Goal: Navigation & Orientation: Find specific page/section

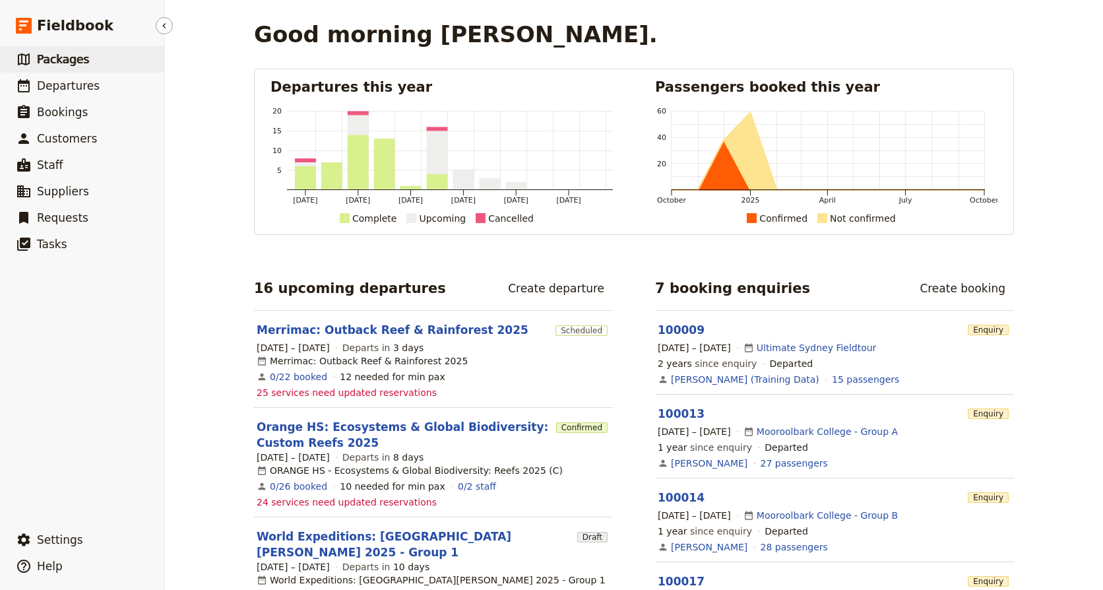
click at [61, 59] on span "Packages" at bounding box center [63, 59] width 52 height 13
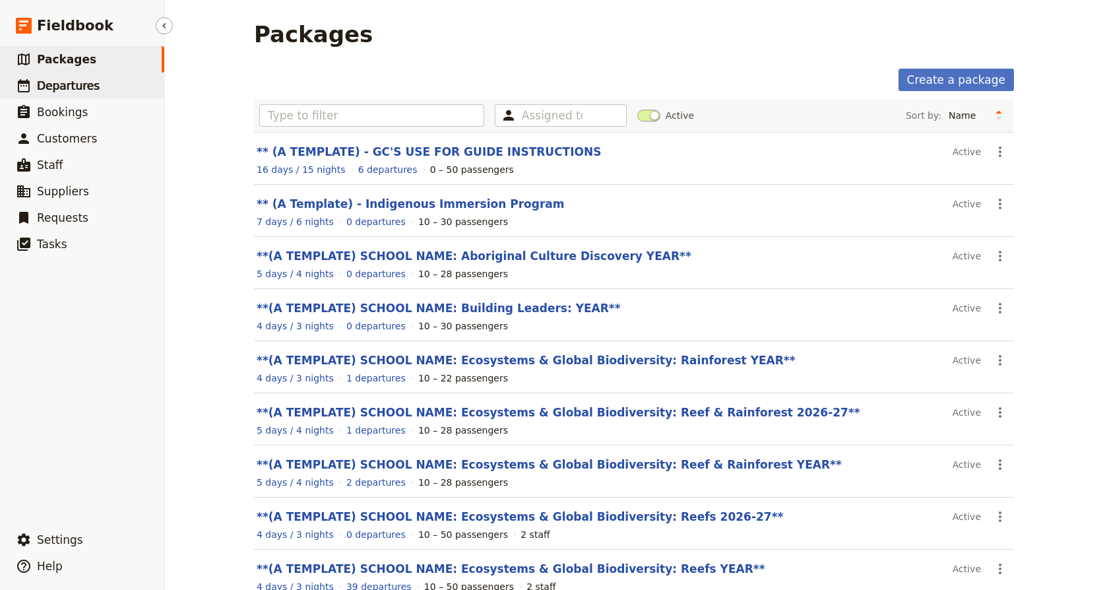
click at [56, 88] on span "Departures" at bounding box center [68, 85] width 63 height 13
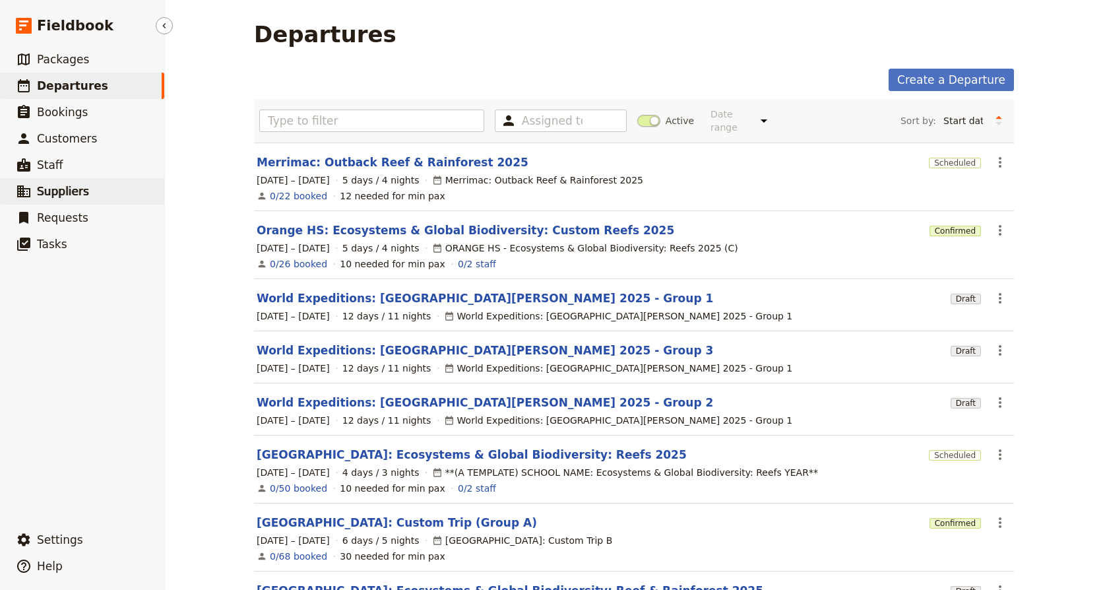
click at [44, 192] on span "Suppliers" at bounding box center [63, 191] width 52 height 13
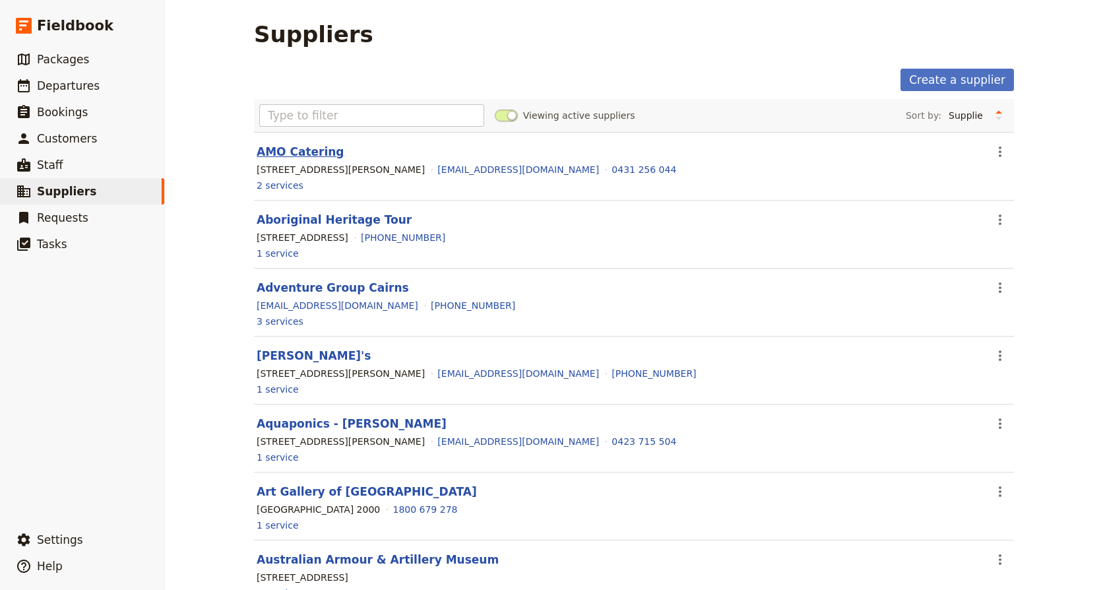
click at [299, 156] on link "AMO Catering" at bounding box center [301, 151] width 88 height 13
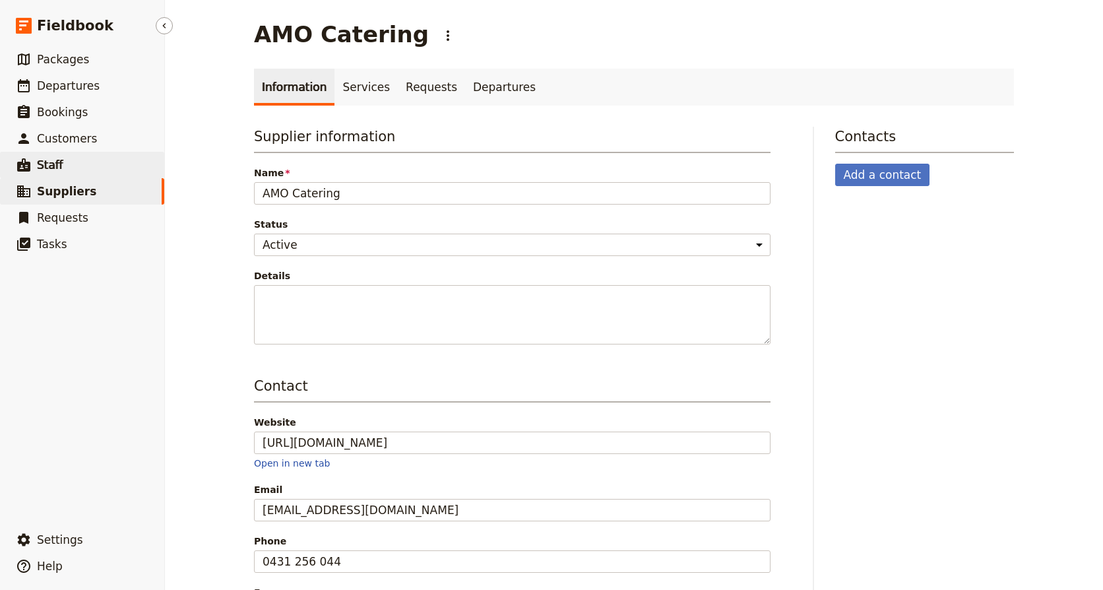
click at [57, 166] on span "Staff" at bounding box center [50, 164] width 26 height 13
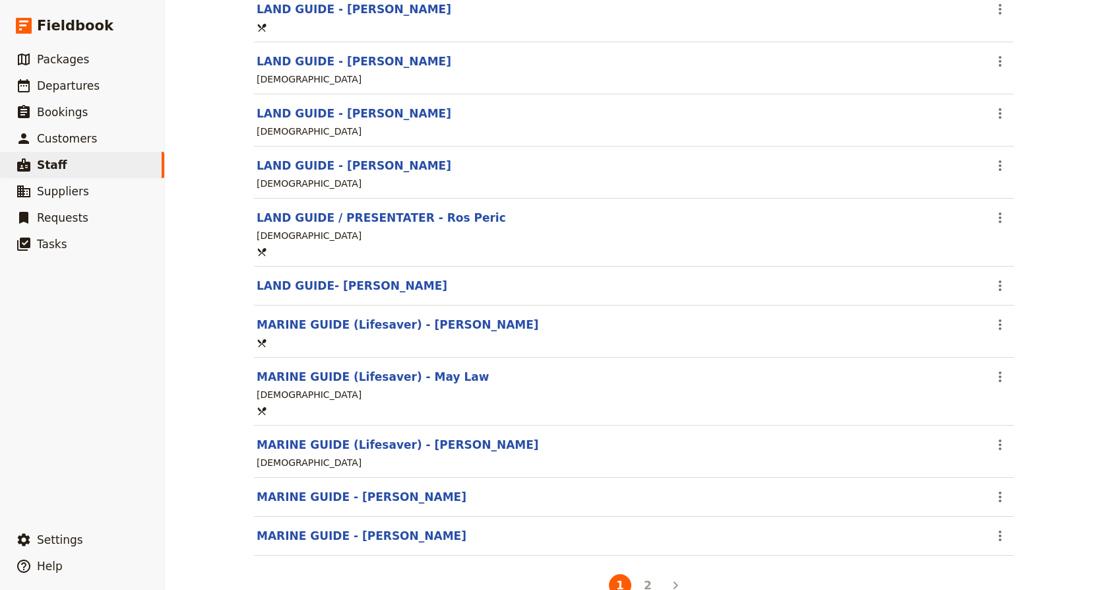
scroll to position [705, 0]
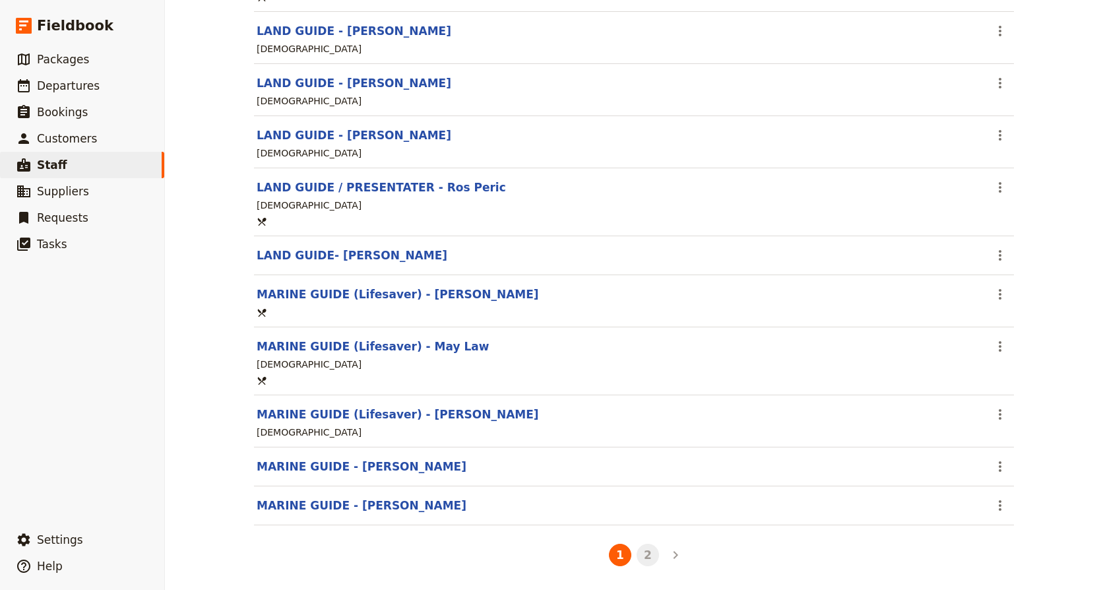
click at [641, 554] on button "2" at bounding box center [647, 554] width 22 height 22
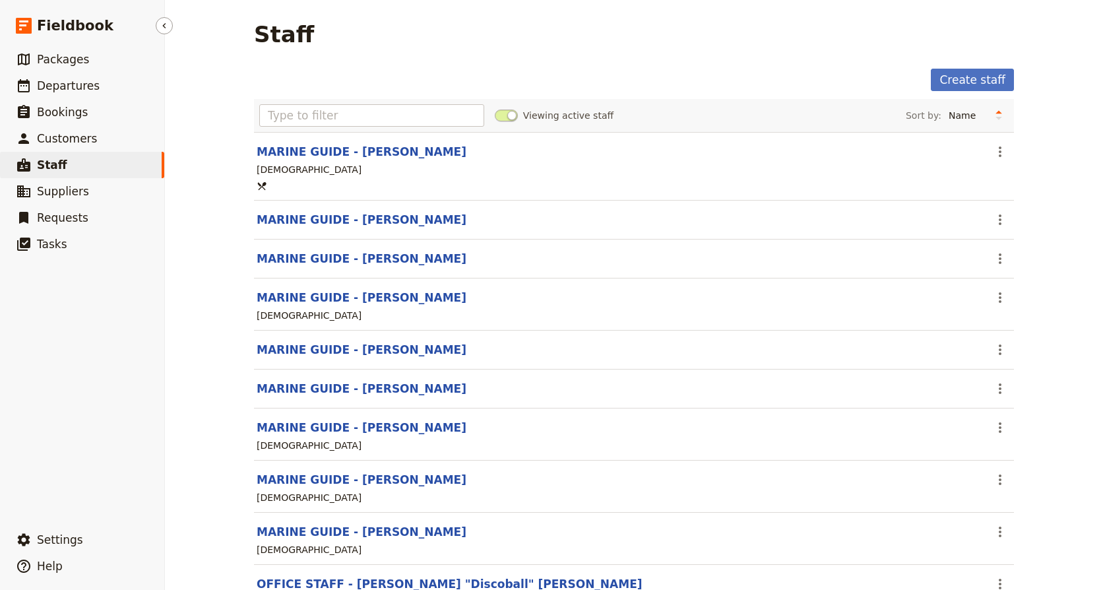
click at [53, 160] on span "Staff" at bounding box center [52, 164] width 30 height 13
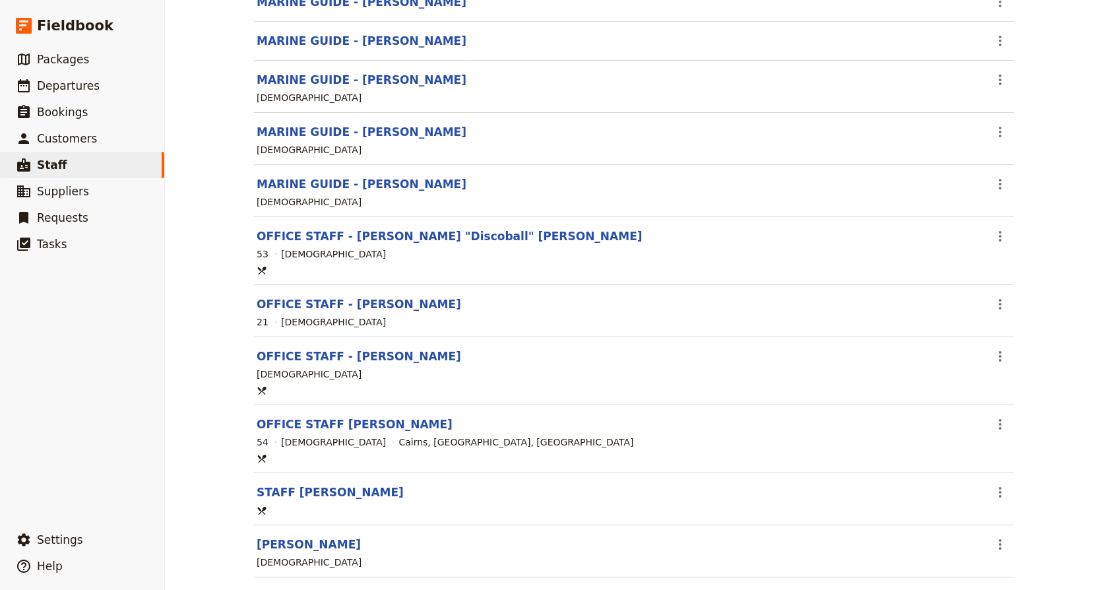
scroll to position [439, 0]
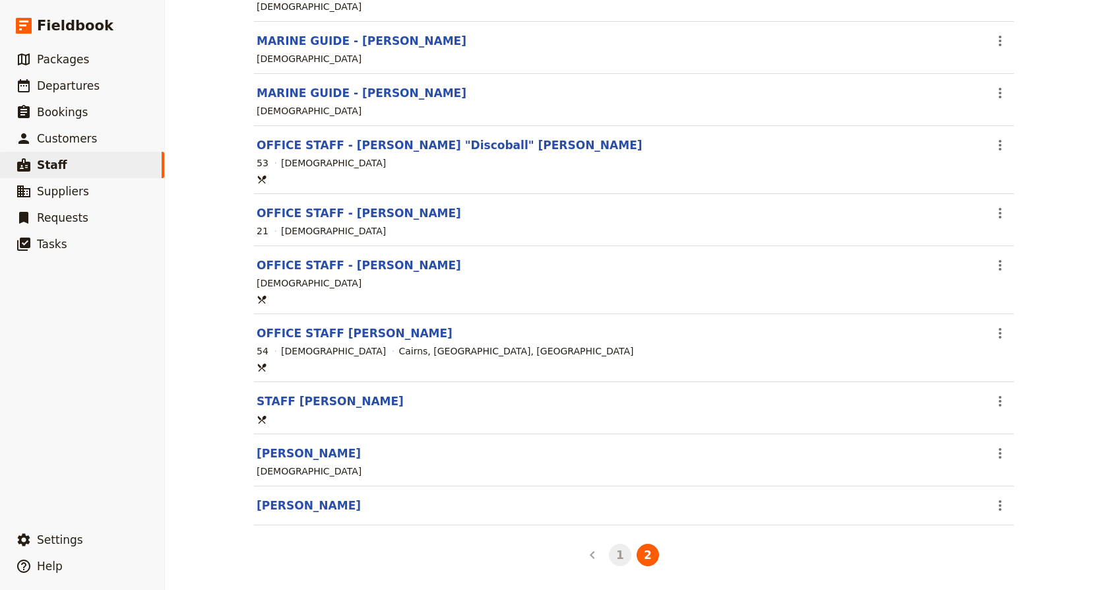
click at [616, 555] on button "1" at bounding box center [620, 554] width 22 height 22
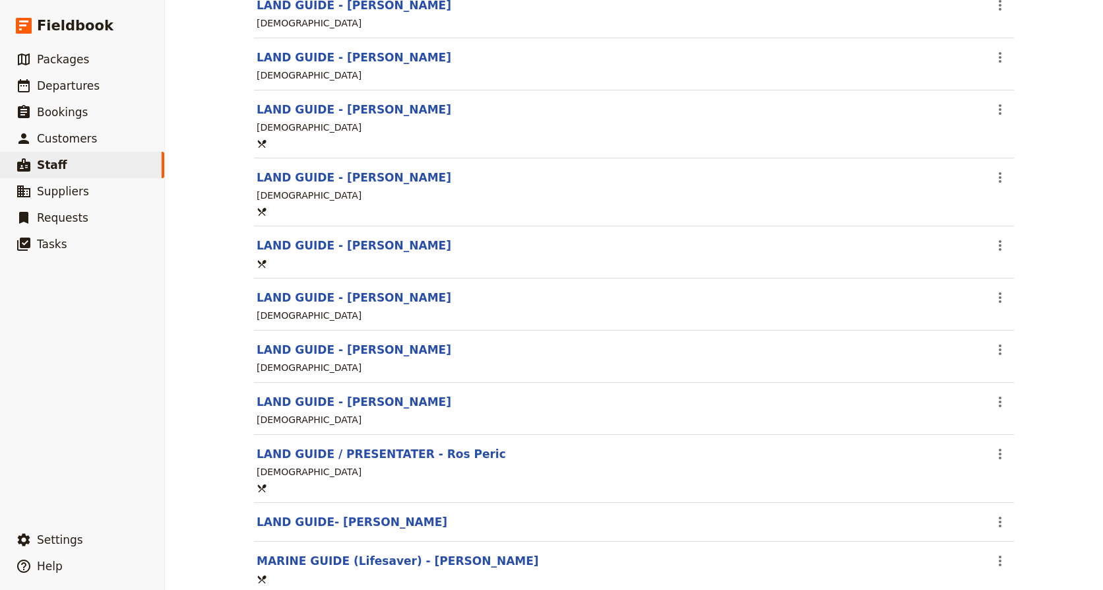
scroll to position [705, 0]
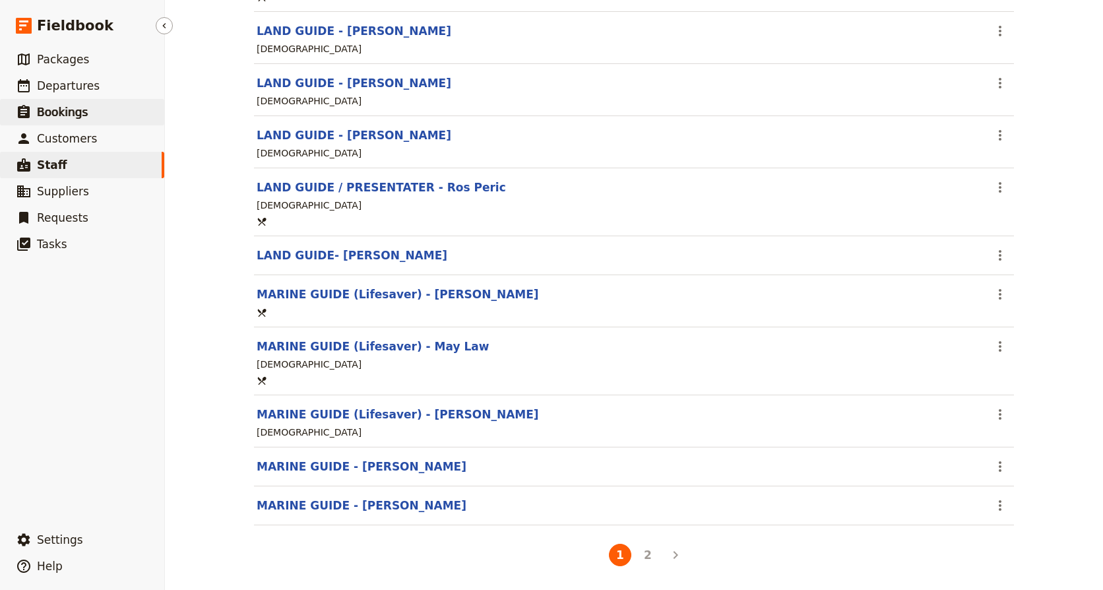
click at [52, 109] on span "Bookings" at bounding box center [62, 112] width 51 height 13
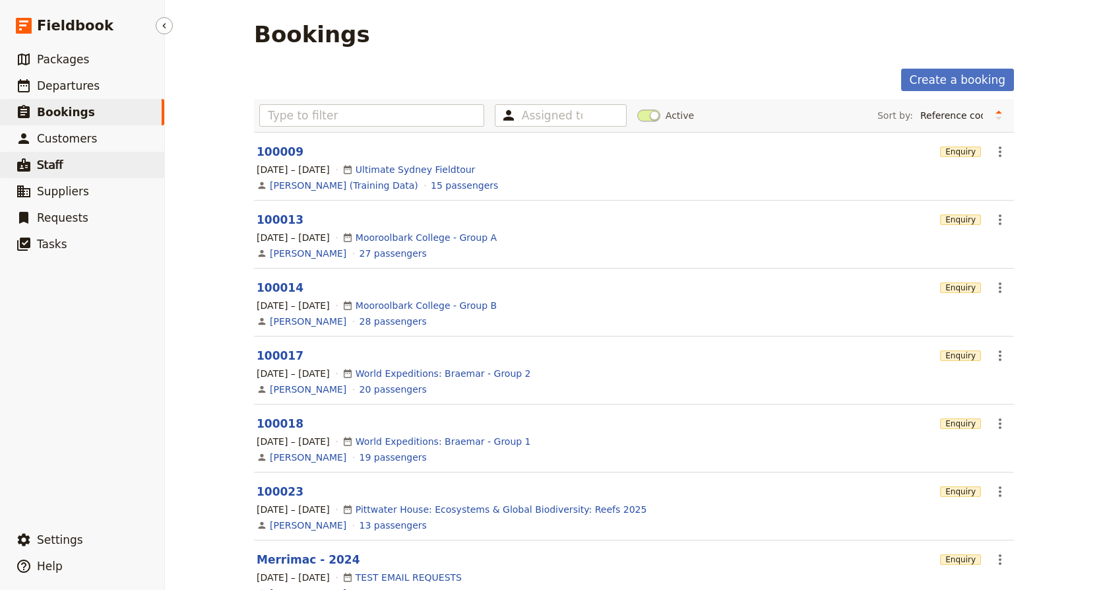
click at [40, 156] on link "​ Staff" at bounding box center [82, 165] width 164 height 26
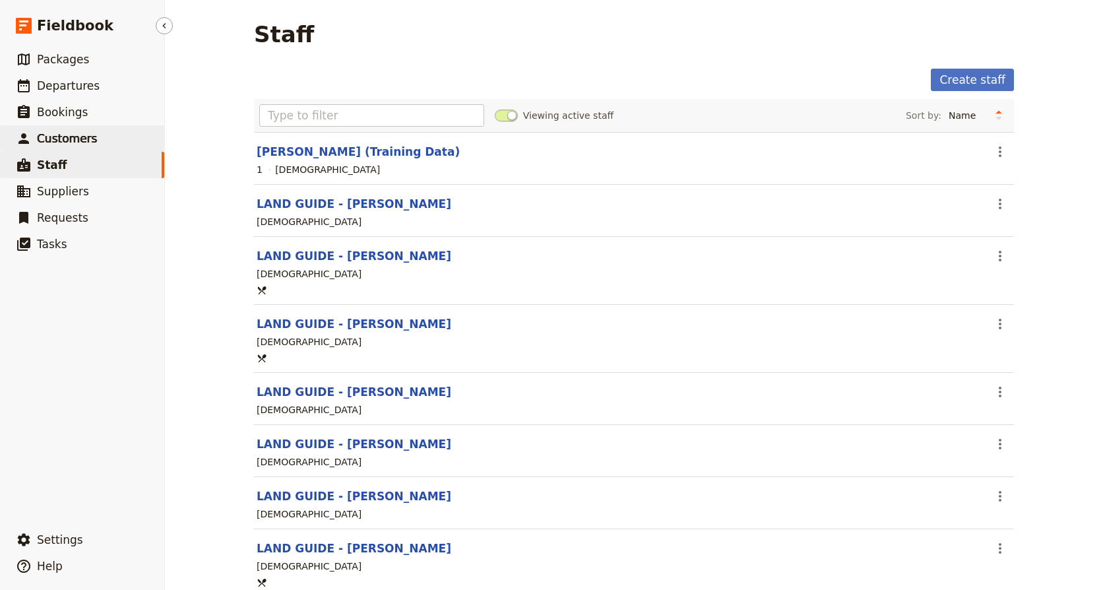
click at [64, 132] on span "Customers" at bounding box center [67, 138] width 60 height 13
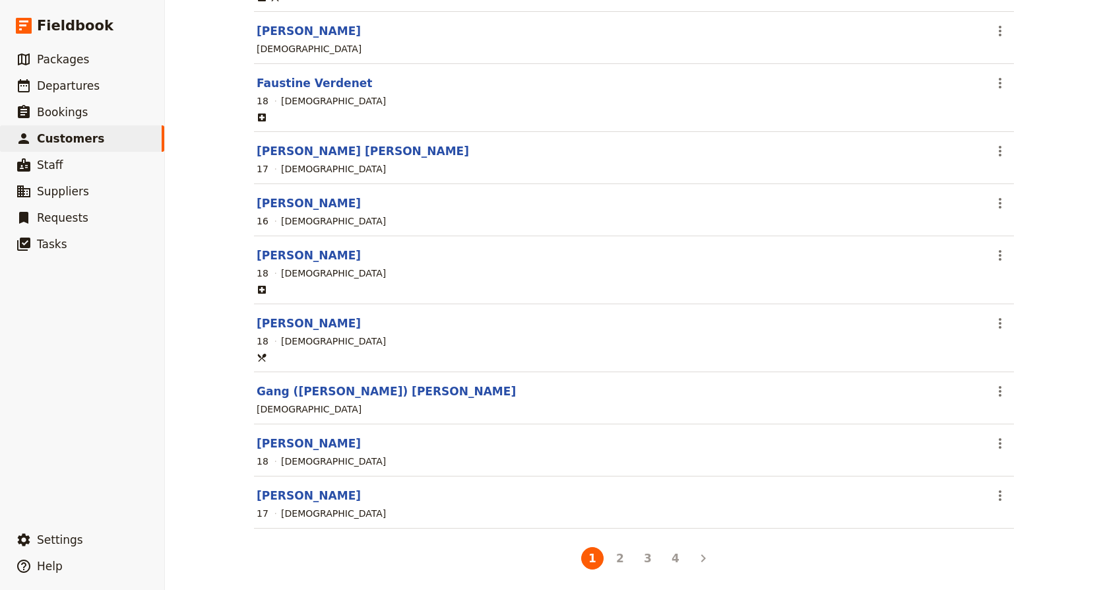
scroll to position [731, 0]
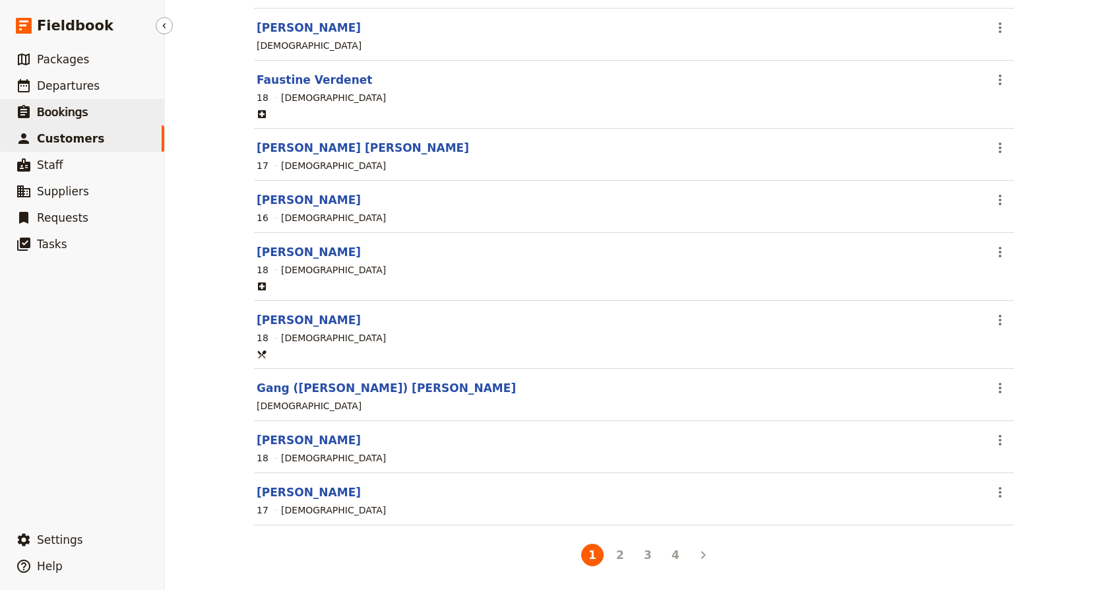
click at [64, 107] on span "Bookings" at bounding box center [62, 112] width 51 height 13
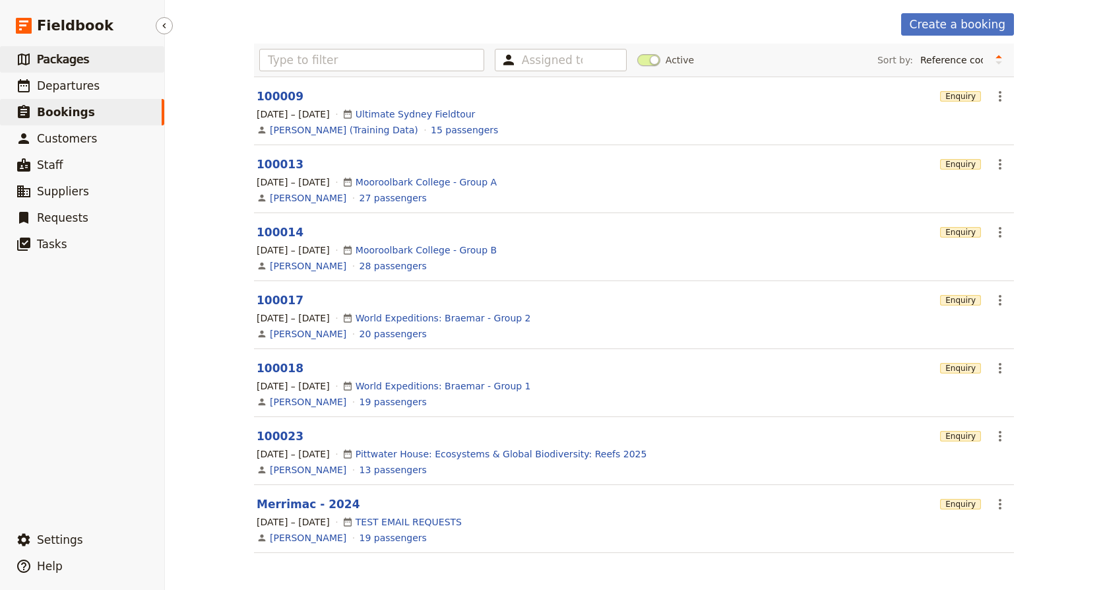
click at [47, 54] on span "Packages" at bounding box center [63, 59] width 52 height 13
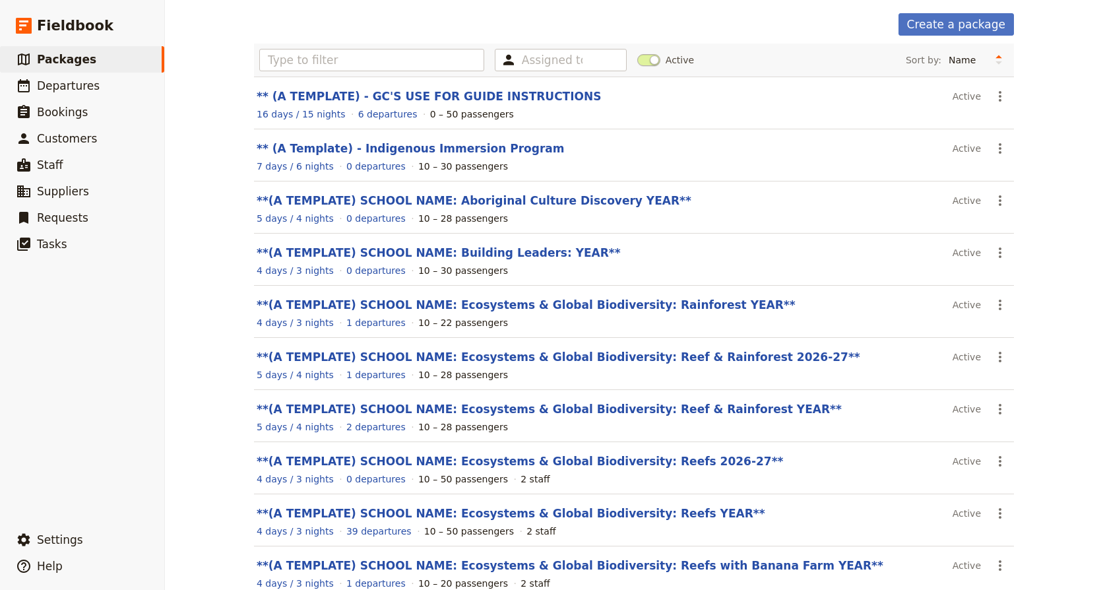
scroll to position [129, 0]
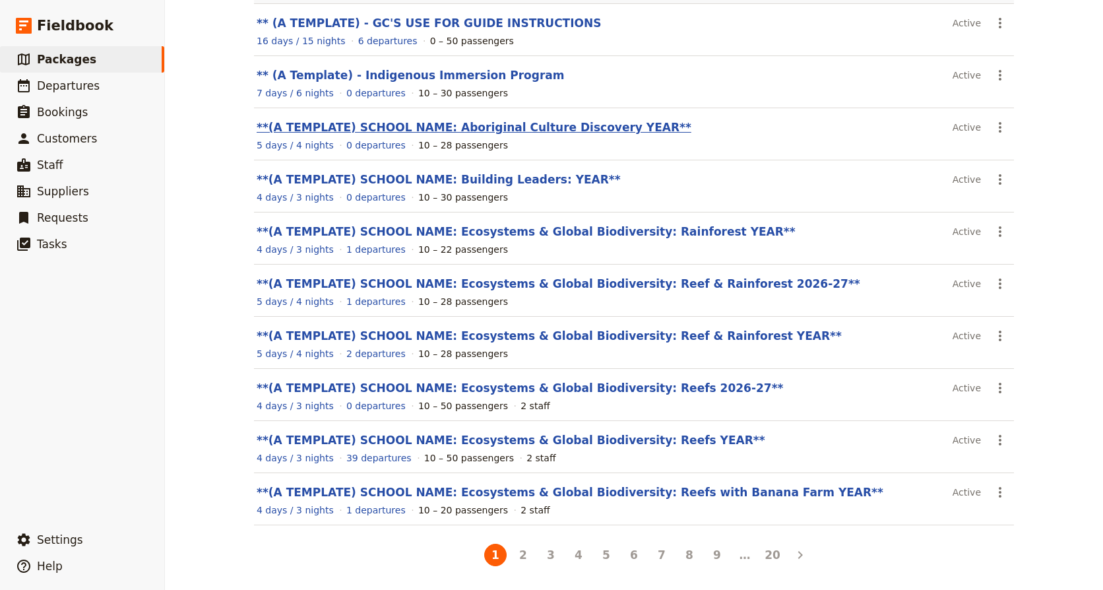
click at [499, 129] on link "**(A TEMPLATE) SCHOOL NAME: Aboriginal Culture Discovery YEAR**" at bounding box center [474, 127] width 435 height 13
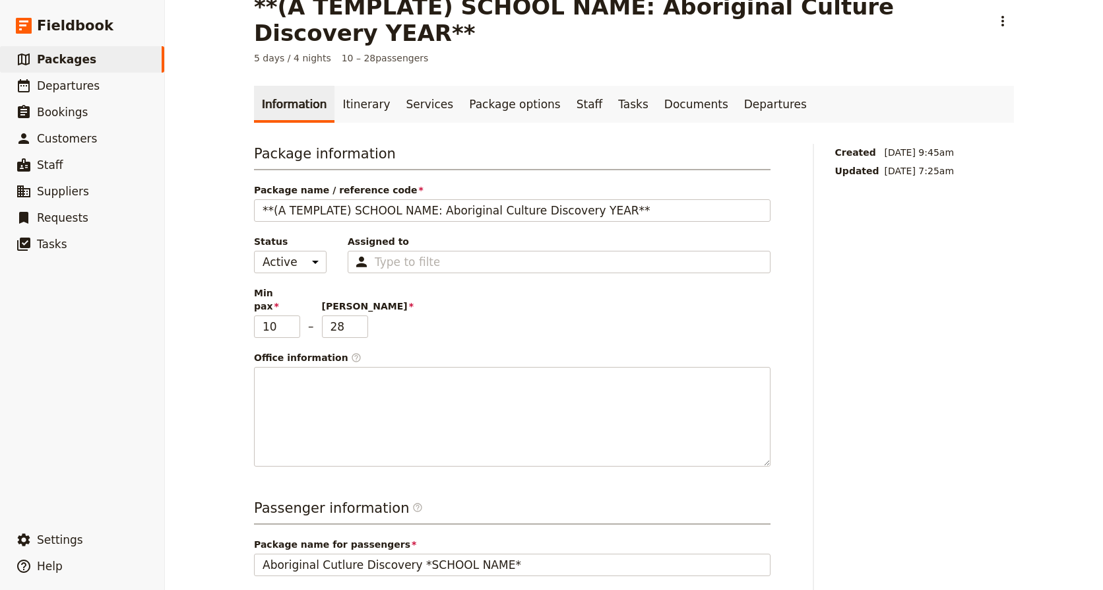
scroll to position [20, 0]
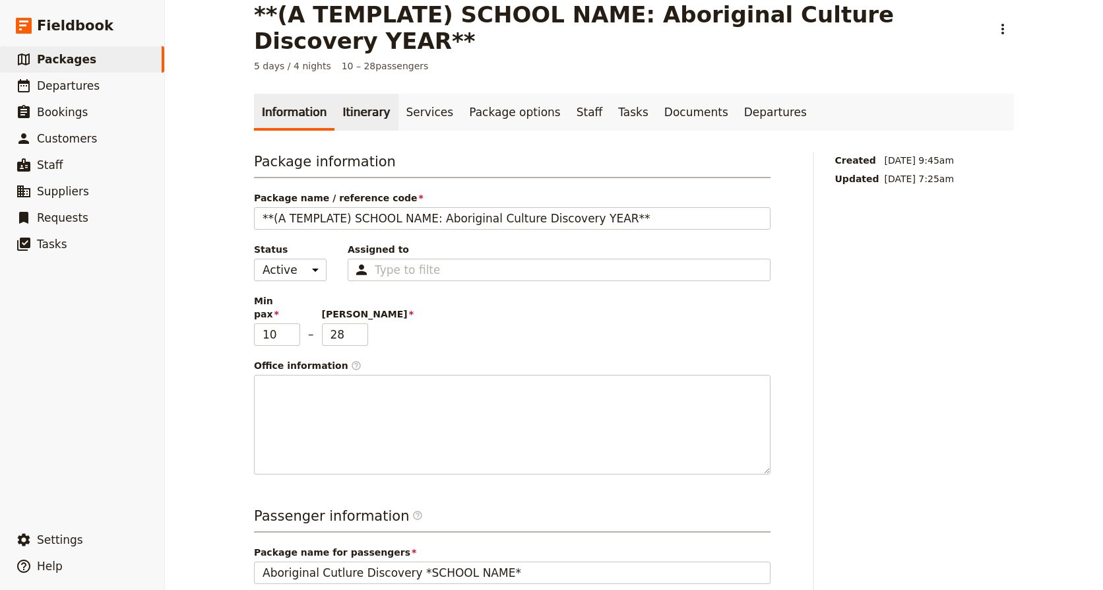
click at [351, 94] on link "Itinerary" at bounding box center [365, 112] width 63 height 37
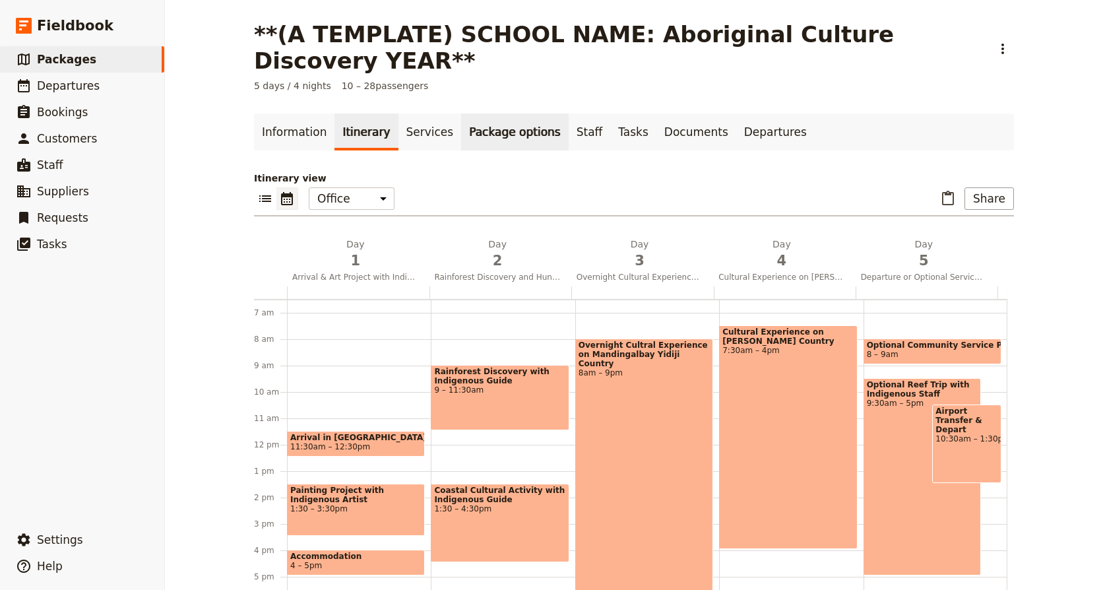
click at [477, 113] on link "Package options" at bounding box center [514, 131] width 107 height 37
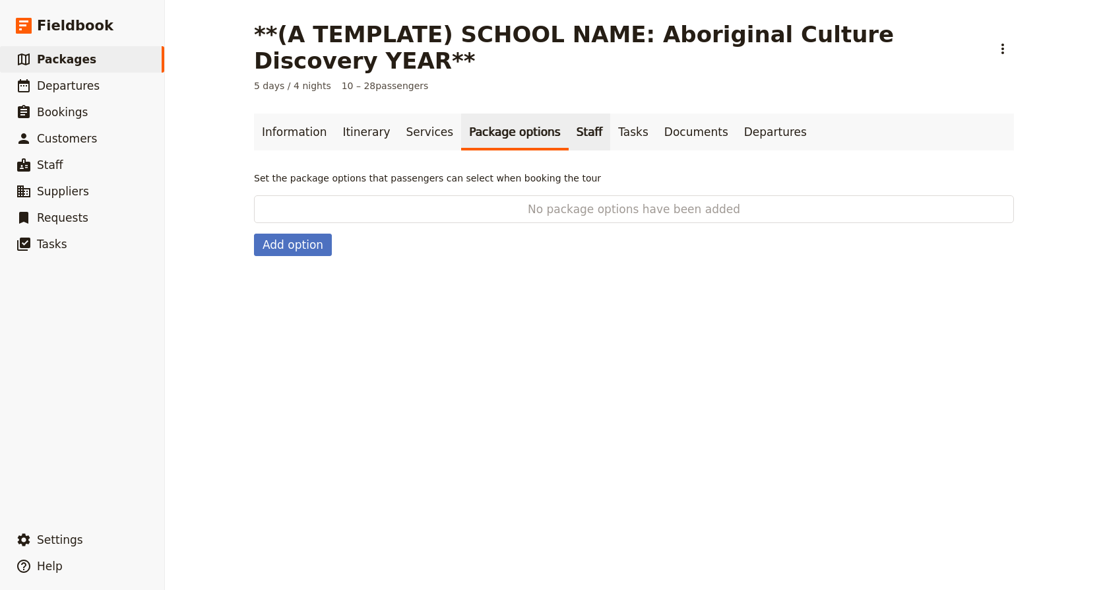
click at [569, 113] on link "Staff" at bounding box center [590, 131] width 42 height 37
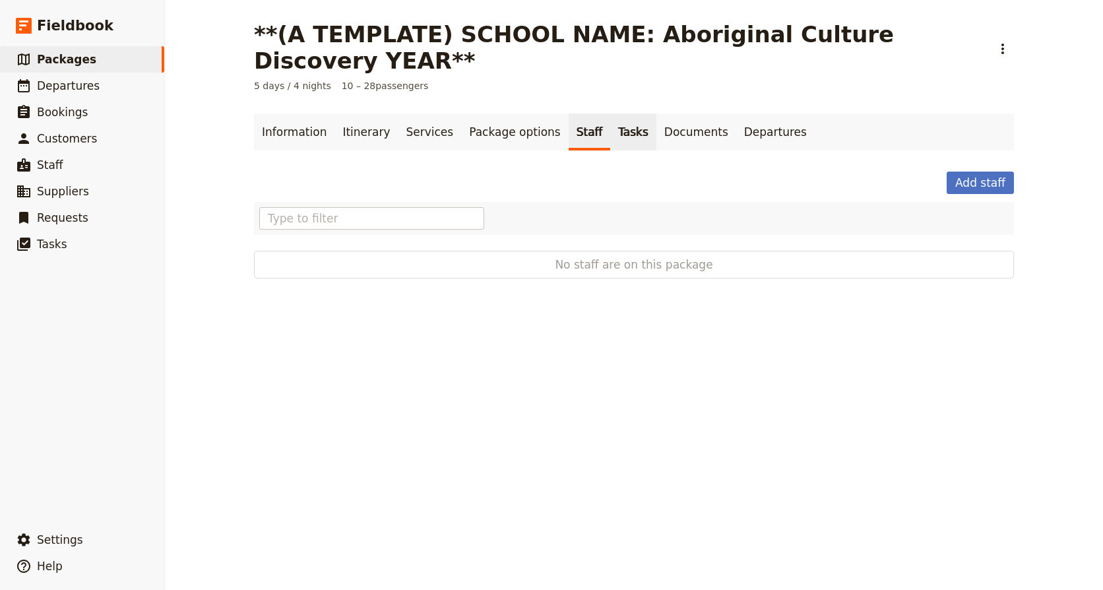
click at [610, 113] on link "Tasks" at bounding box center [633, 131] width 46 height 37
click at [656, 113] on link "Documents" at bounding box center [696, 131] width 80 height 37
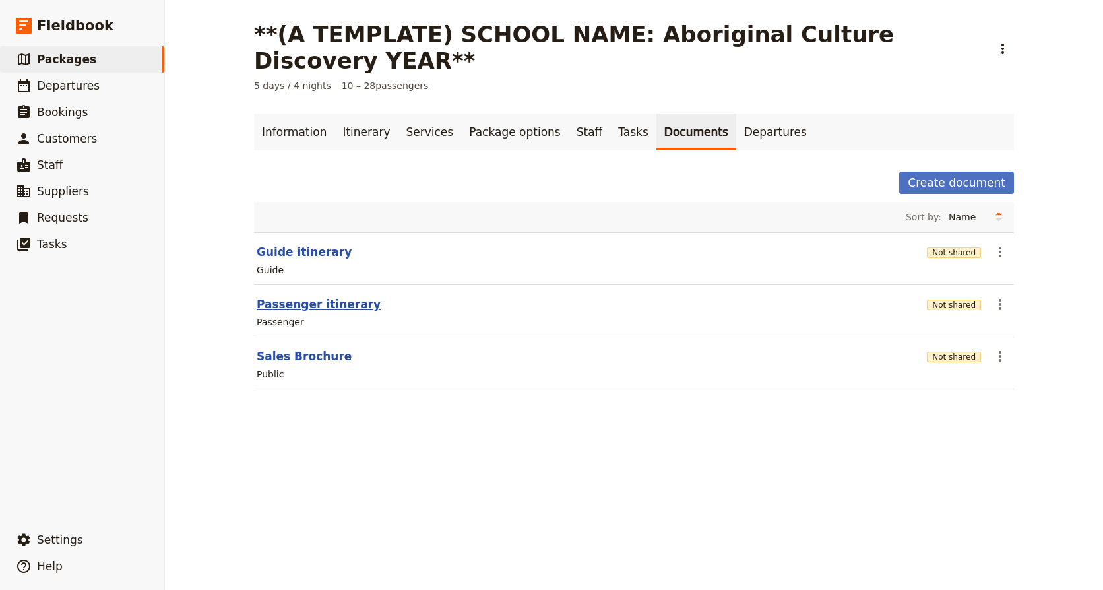
click at [303, 296] on button "Passenger itinerary" at bounding box center [319, 304] width 124 height 16
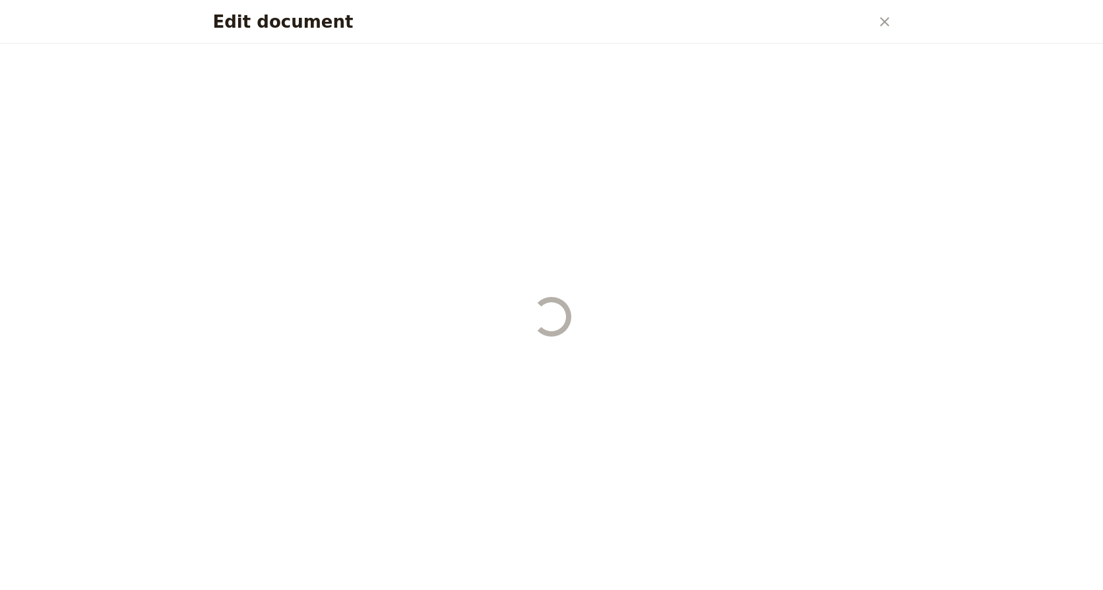
select select "PASSENGER"
select select "RUN_SHEET"
select select "DEFAULT"
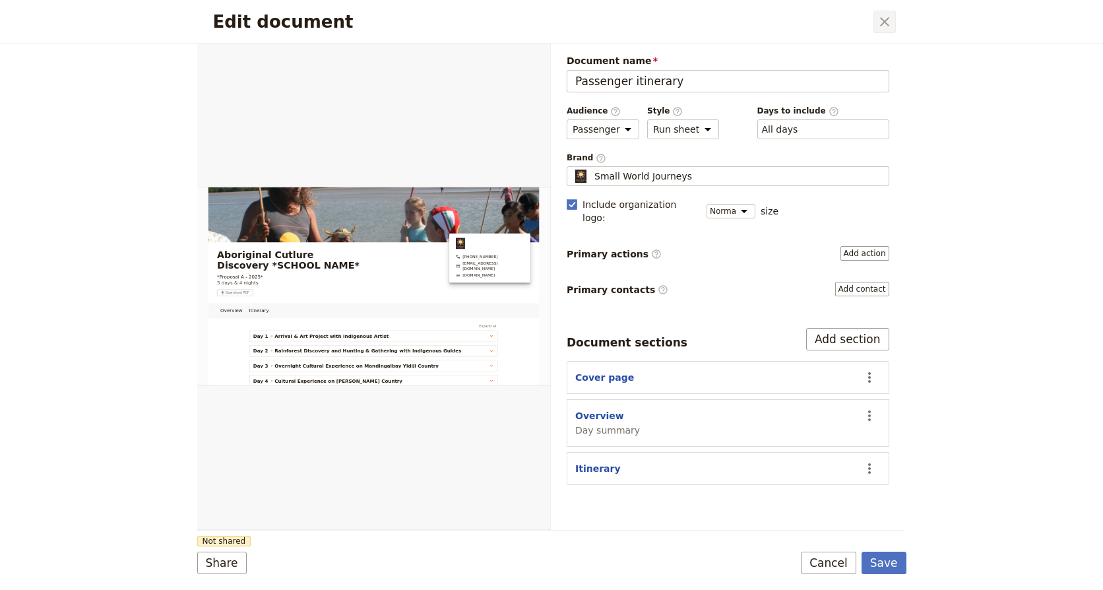
click at [886, 23] on icon "Close dialog" at bounding box center [885, 22] width 16 height 16
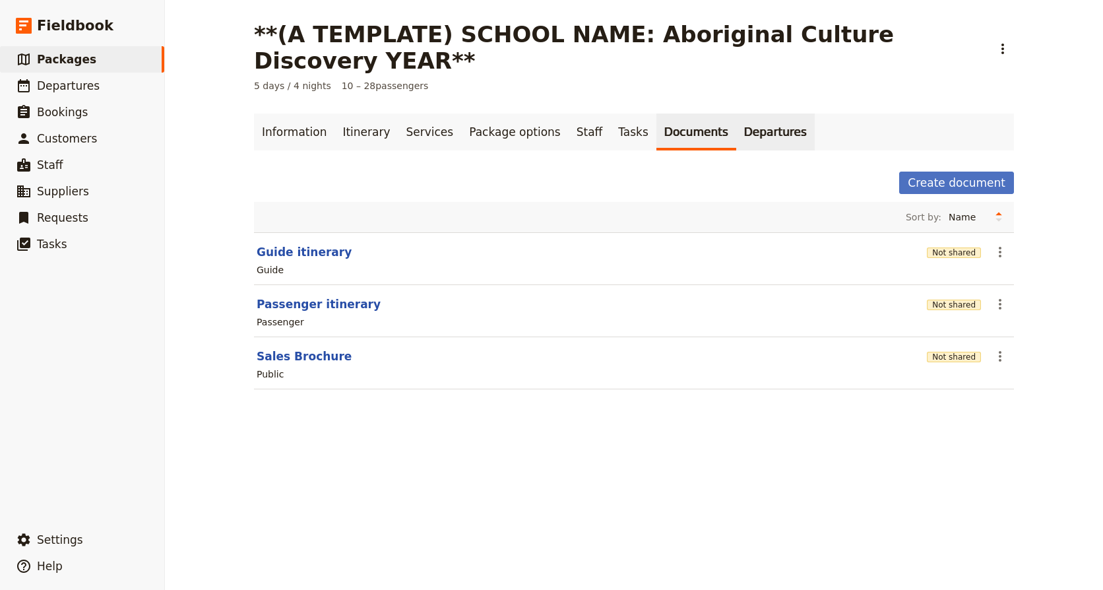
click at [736, 113] on link "Departures" at bounding box center [775, 131] width 78 height 37
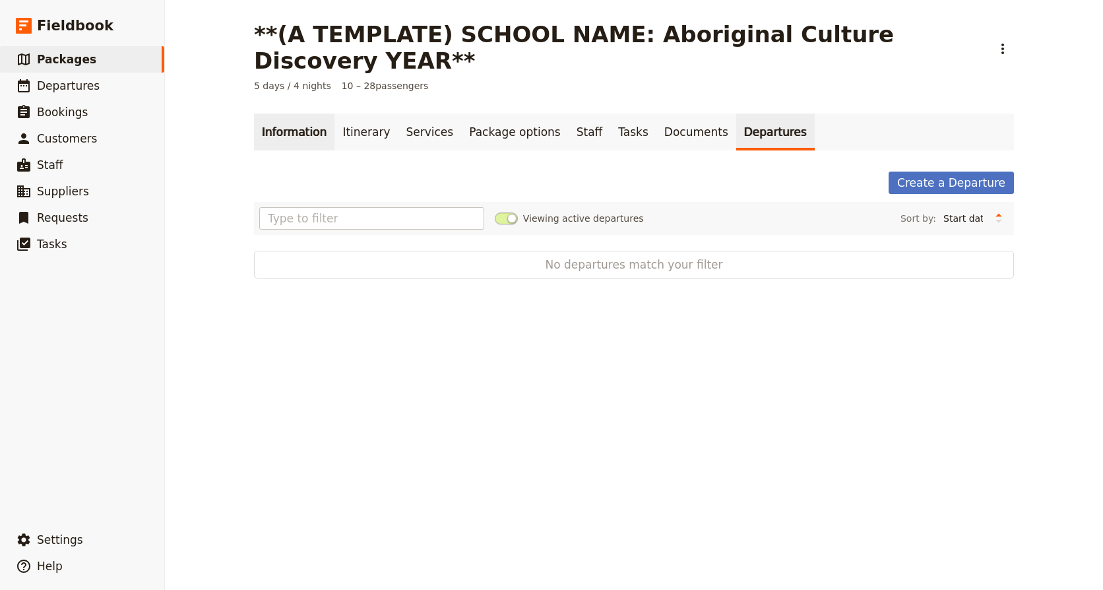
click at [273, 113] on link "Information" at bounding box center [294, 131] width 80 height 37
